Goal: Use online tool/utility: Utilize a website feature to perform a specific function

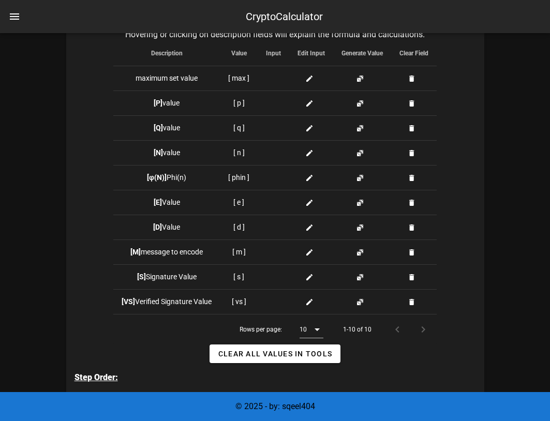
scroll to position [310, 0]
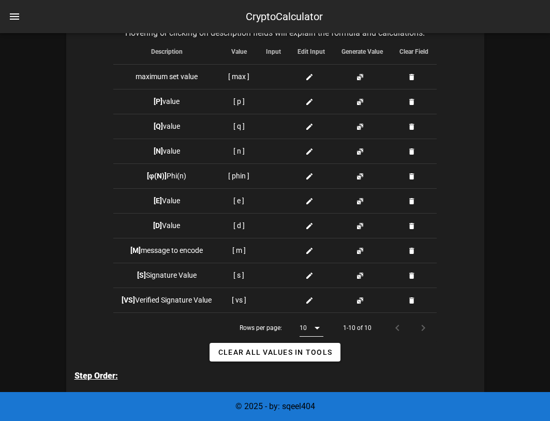
click at [317, 331] on icon at bounding box center [317, 328] width 12 height 12
click at [430, 351] on div "Tools to store values: Public Keys: Value: n, Value: e Private Keys: Value: d H…" at bounding box center [275, 237] width 418 height 548
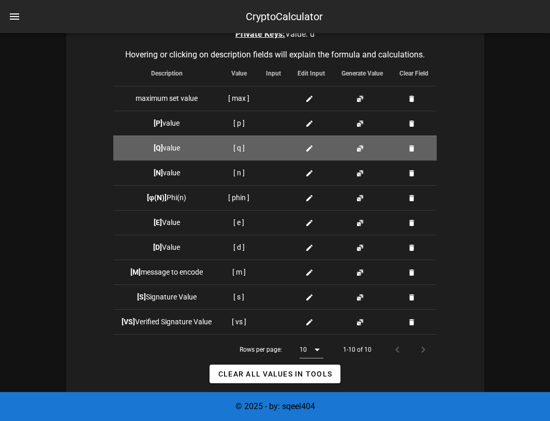
scroll to position [259, 0]
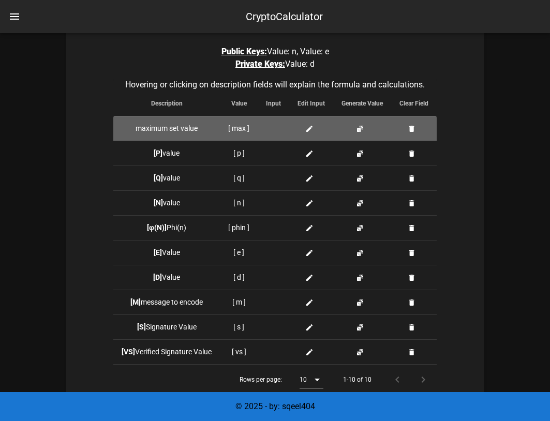
click at [308, 124] on span at bounding box center [311, 128] width 12 height 11
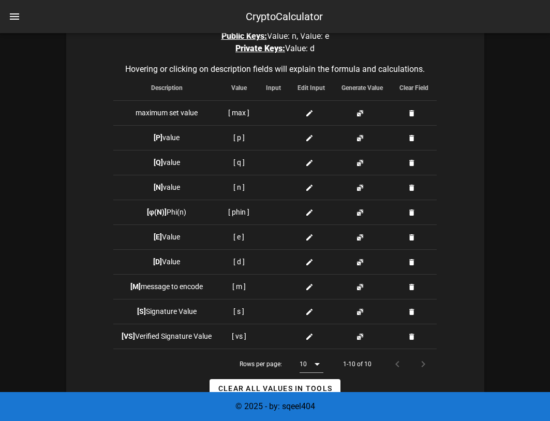
scroll to position [310, 0]
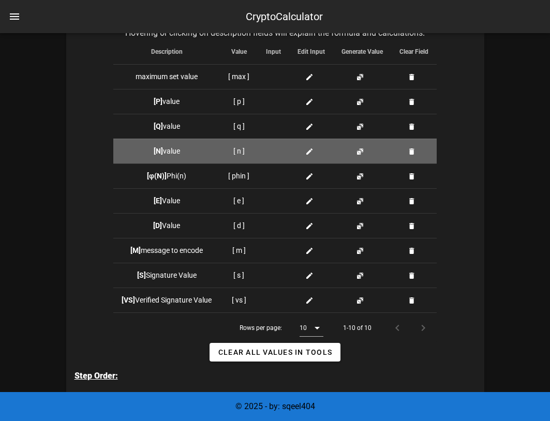
click at [312, 148] on icon at bounding box center [309, 151] width 8 height 8
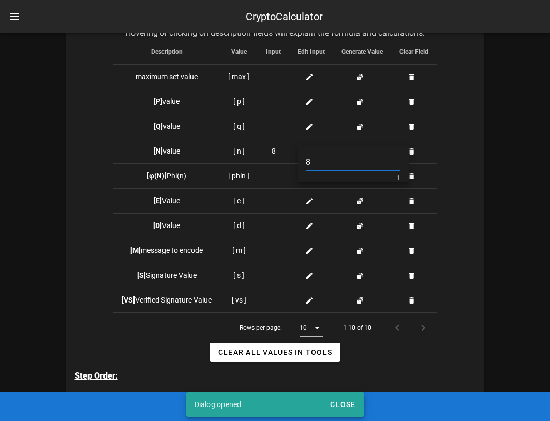
type input "8"
click at [459, 175] on div "Tools to store values: Public Keys: Value: n, Value: e Private Keys: Value: d H…" at bounding box center [275, 237] width 418 height 548
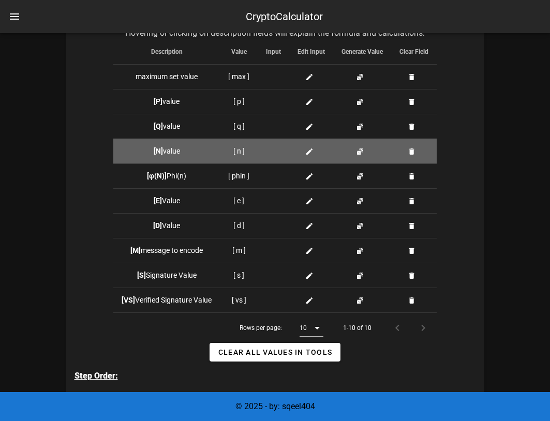
click at [305, 150] on icon at bounding box center [309, 151] width 8 height 8
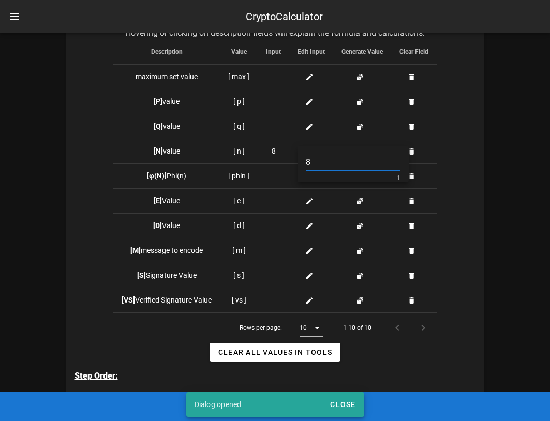
type input "8"
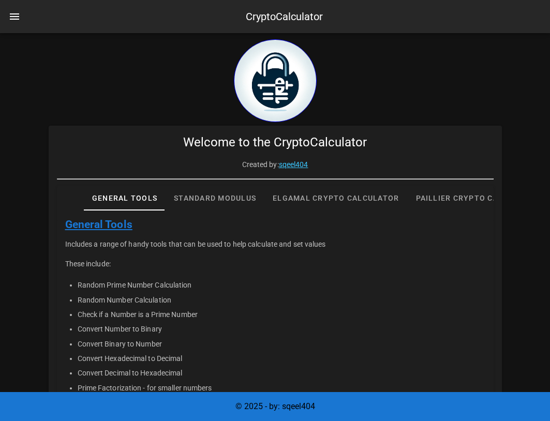
scroll to position [155, 0]
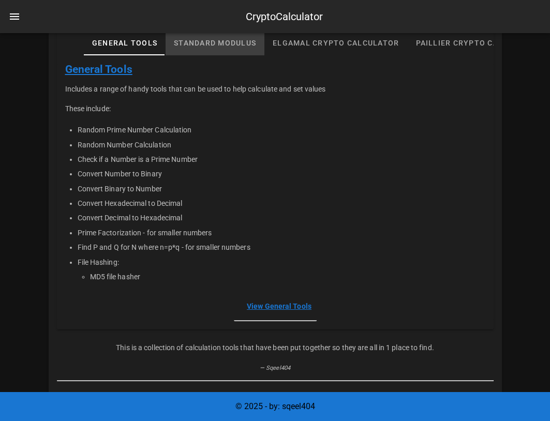
click at [188, 47] on div "Standard Modulus" at bounding box center [215, 43] width 99 height 25
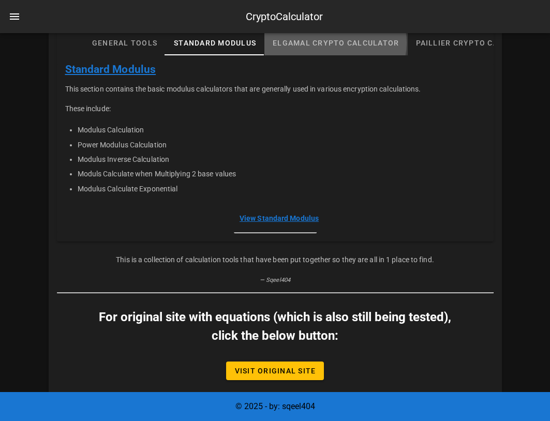
click at [291, 36] on div "Elgamal Crypto Calculator" at bounding box center [335, 43] width 143 height 25
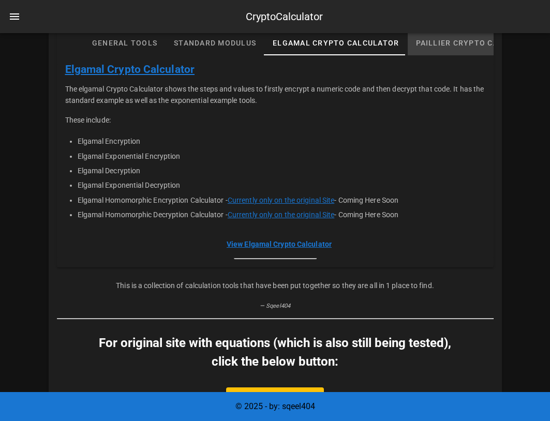
click at [443, 36] on div "Paillier Crypto Calculator" at bounding box center [477, 43] width 141 height 25
